Goal: Task Accomplishment & Management: Complete application form

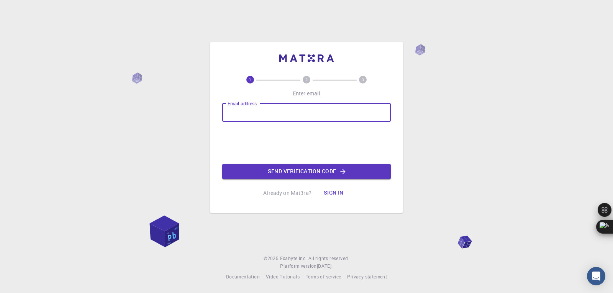
type input "[EMAIL_ADDRESS][DOMAIN_NAME]"
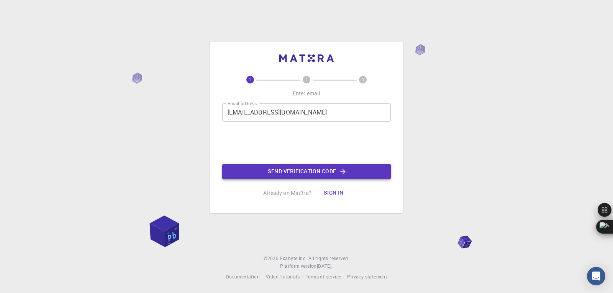
click at [285, 171] on button "Send verification code" at bounding box center [306, 171] width 169 height 15
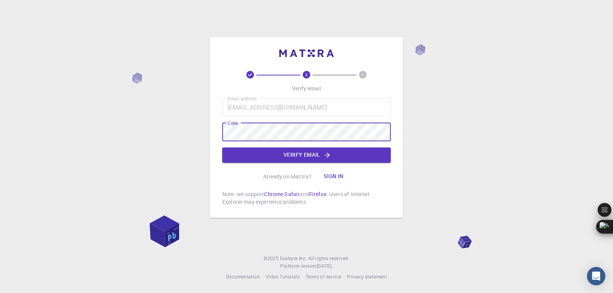
click at [89, 139] on div "2 3 Verify email Email address [EMAIL_ADDRESS][DOMAIN_NAME] Email address Code …" at bounding box center [306, 146] width 613 height 293
click at [0, 131] on div "2 3 Verify email Email address [EMAIL_ADDRESS][DOMAIN_NAME] Email address Code …" at bounding box center [306, 146] width 613 height 293
click at [301, 157] on button "Verify email" at bounding box center [306, 154] width 169 height 15
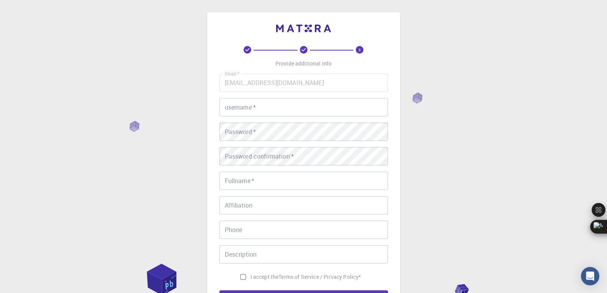
click at [272, 114] on input "username   *" at bounding box center [303, 107] width 169 height 18
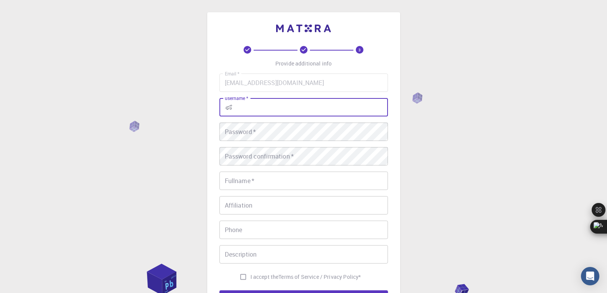
type input "ණ"
type input "KasunKolonne"
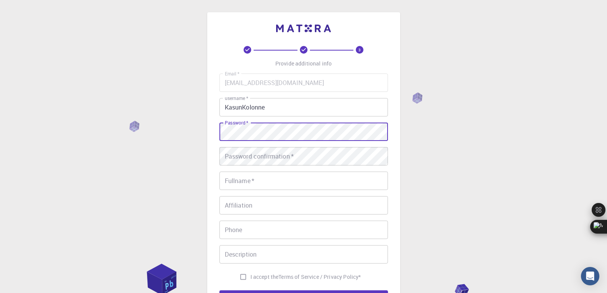
click at [152, 129] on div "3 Provide additional info Email   * [EMAIL_ADDRESS][DOMAIN_NAME] Email   * user…" at bounding box center [303, 195] width 607 height 390
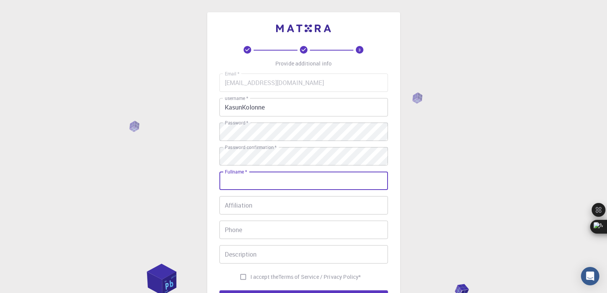
click at [249, 184] on input "Fullname   *" at bounding box center [303, 181] width 169 height 18
type input "[PERSON_NAME]"
type input "0773640987"
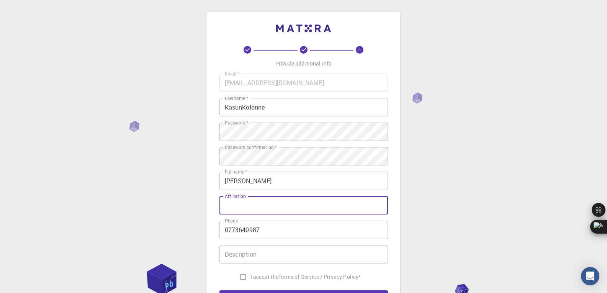
click at [270, 205] on input "Affiliation" at bounding box center [303, 205] width 169 height 18
drag, startPoint x: 246, startPoint y: 197, endPoint x: 223, endPoint y: 195, distance: 22.7
click at [223, 195] on div "Email   * [EMAIL_ADDRESS][DOMAIN_NAME] Email   * username   * KasunKolonne user…" at bounding box center [303, 179] width 169 height 211
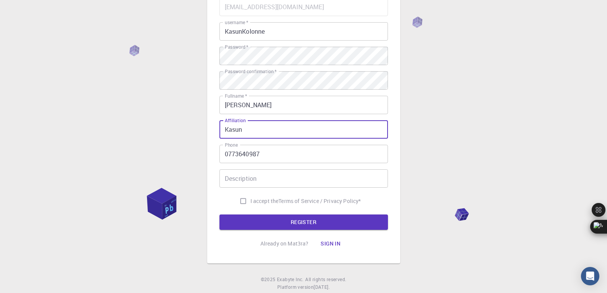
scroll to position [77, 0]
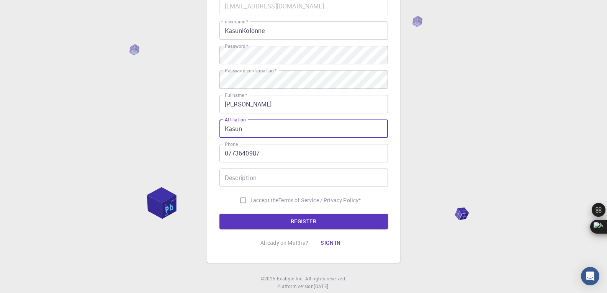
type input "Kasun"
click at [287, 183] on input "Description" at bounding box center [303, 178] width 169 height 18
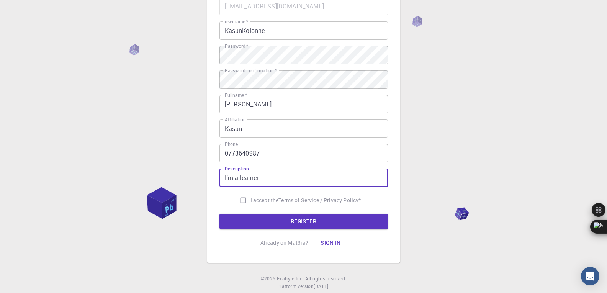
type input "I'm a learner"
click at [242, 201] on input "I accept the Terms of Service / Privacy Policy *" at bounding box center [243, 200] width 15 height 15
checkbox input "true"
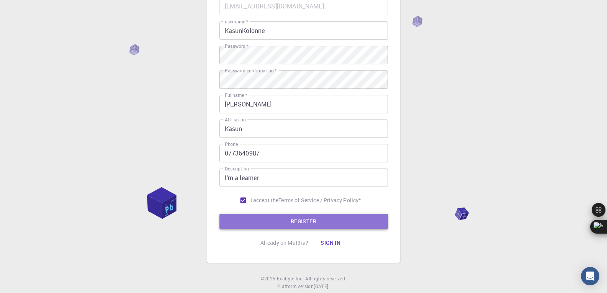
click at [301, 225] on button "REGISTER" at bounding box center [303, 221] width 169 height 15
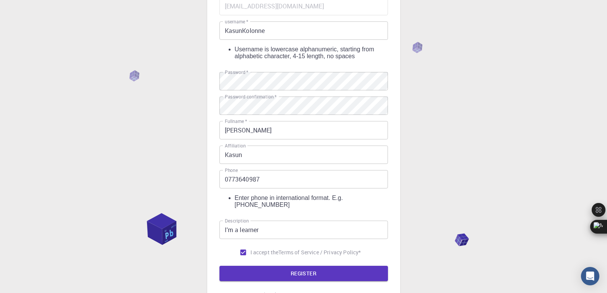
click at [229, 172] on input "0773640987" at bounding box center [303, 179] width 169 height 18
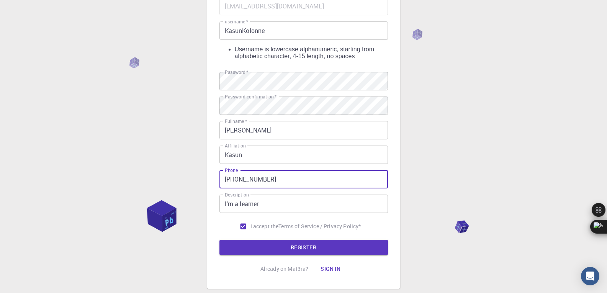
scroll to position [38, 0]
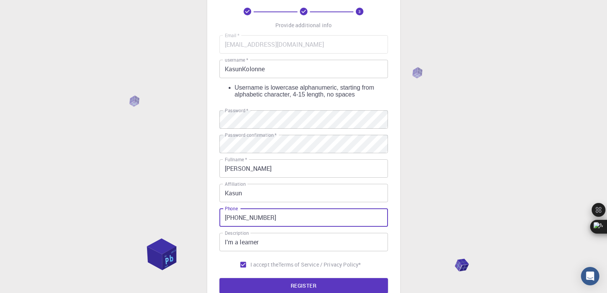
type input "[PHONE_NUMBER]"
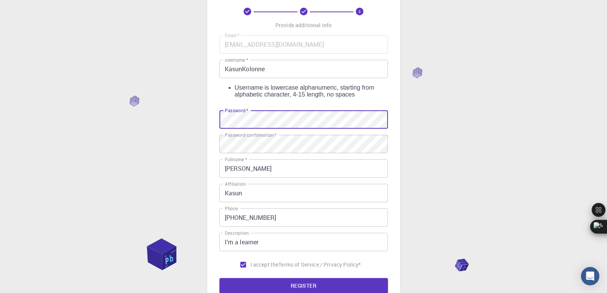
click at [117, 121] on div "3 Provide additional info Email   * [EMAIL_ADDRESS][DOMAIN_NAME] Email   * user…" at bounding box center [303, 170] width 607 height 416
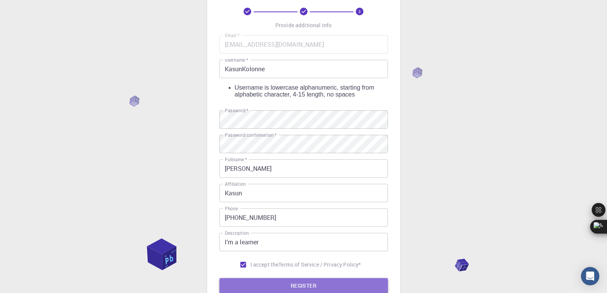
click at [308, 283] on button "REGISTER" at bounding box center [303, 285] width 169 height 15
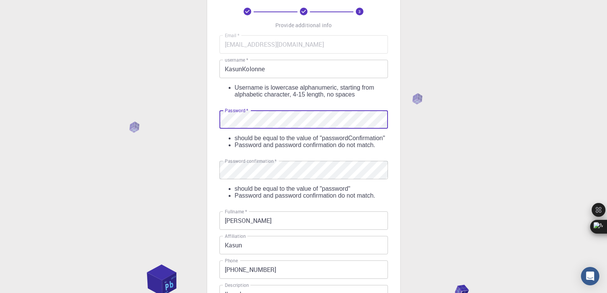
click at [0, 113] on div "3 Provide additional info Email   * [EMAIL_ADDRESS][DOMAIN_NAME] Email   * user…" at bounding box center [303, 196] width 607 height 468
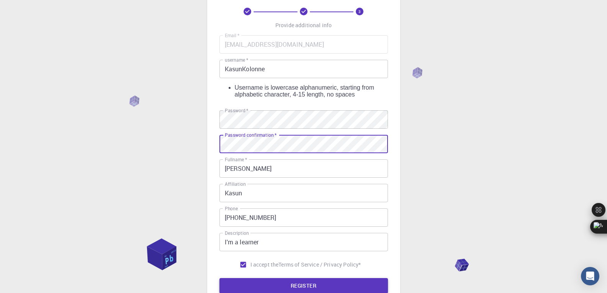
click at [302, 280] on button "REGISTER" at bounding box center [303, 285] width 169 height 15
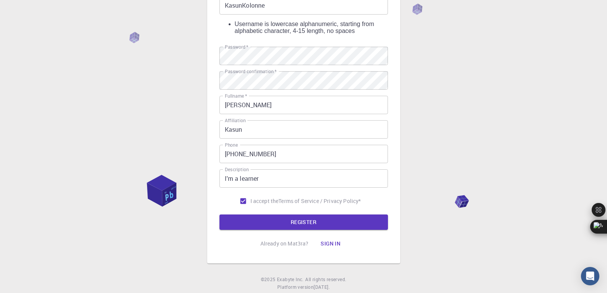
scroll to position [115, 0]
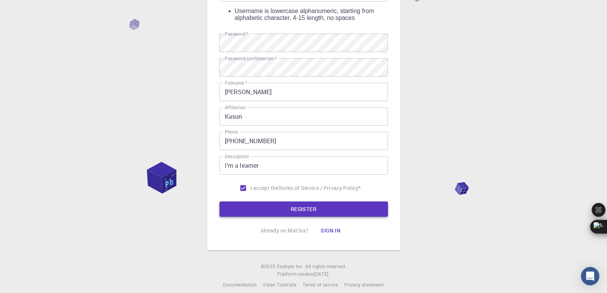
click at [315, 201] on button "REGISTER" at bounding box center [303, 208] width 169 height 15
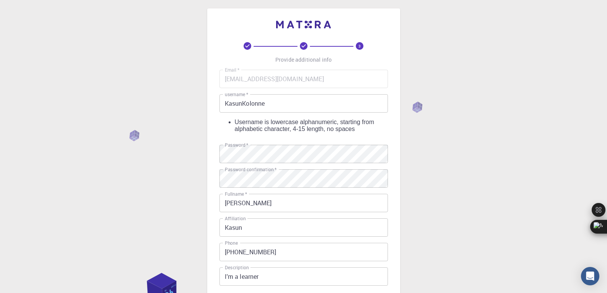
scroll to position [0, 0]
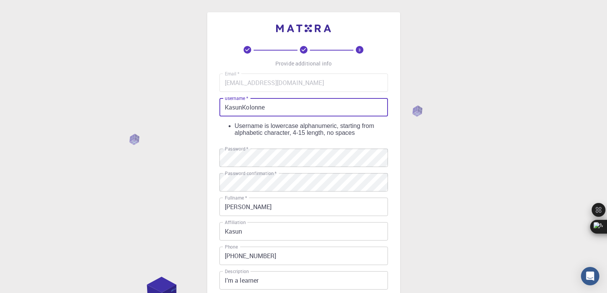
drag, startPoint x: 275, startPoint y: 105, endPoint x: 112, endPoint y: 105, distance: 162.8
click at [112, 105] on div "3 Provide additional info Email   * [EMAIL_ADDRESS][DOMAIN_NAME] Email   * user…" at bounding box center [303, 208] width 607 height 416
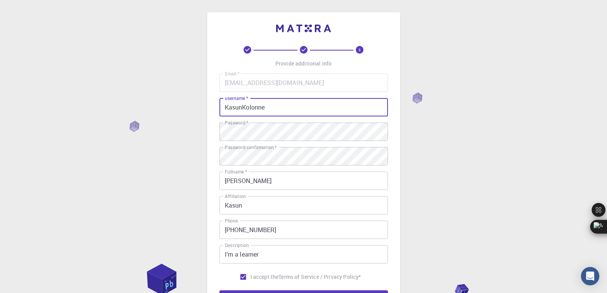
click at [231, 107] on input "KasunKolonne" at bounding box center [303, 107] width 169 height 18
type input "kasunkolonne"
click at [554, 210] on div "3 Provide additional info Email   * [EMAIL_ADDRESS][DOMAIN_NAME] Email   * user…" at bounding box center [303, 195] width 607 height 390
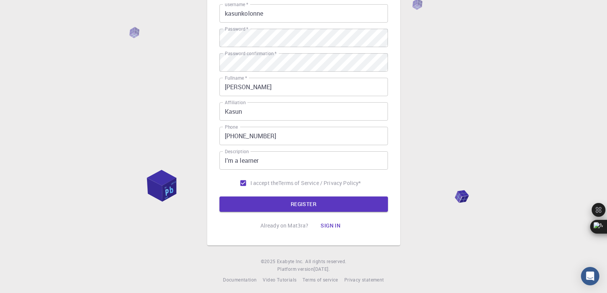
scroll to position [97, 0]
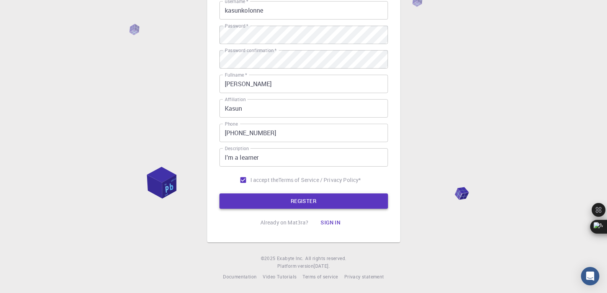
click at [275, 201] on button "REGISTER" at bounding box center [303, 200] width 169 height 15
